Goal: Task Accomplishment & Management: Manage account settings

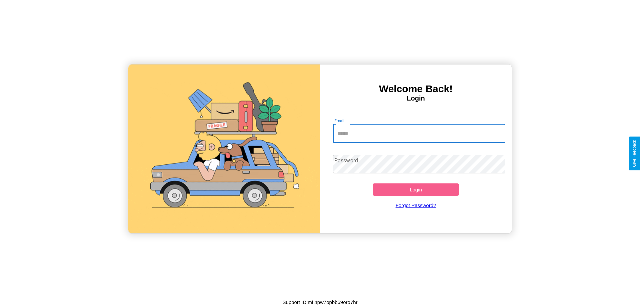
click at [419, 133] on input "Email" at bounding box center [419, 133] width 173 height 19
type input "**********"
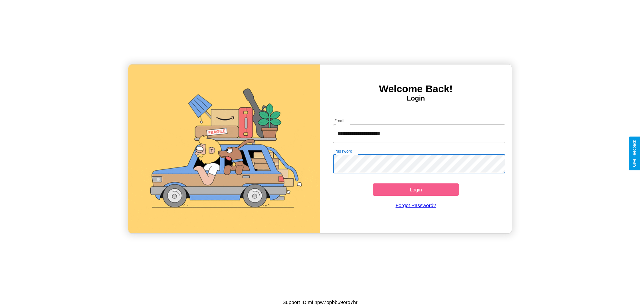
click at [416, 189] on button "Login" at bounding box center [416, 189] width 86 height 12
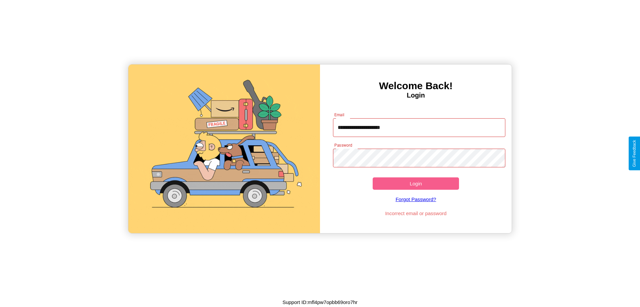
click at [416, 183] on button "Login" at bounding box center [416, 183] width 86 height 12
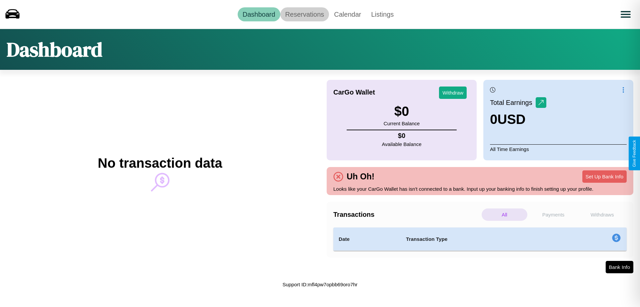
click at [305, 14] on link "Reservations" at bounding box center [305, 14] width 49 height 14
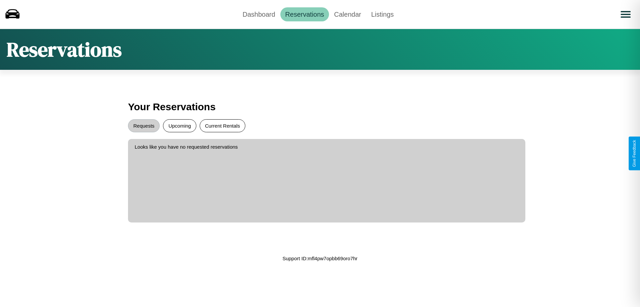
click at [222, 125] on button "Current Rentals" at bounding box center [223, 125] width 46 height 13
click at [144, 125] on button "Requests" at bounding box center [144, 125] width 32 height 13
